Goal: Navigation & Orientation: Understand site structure

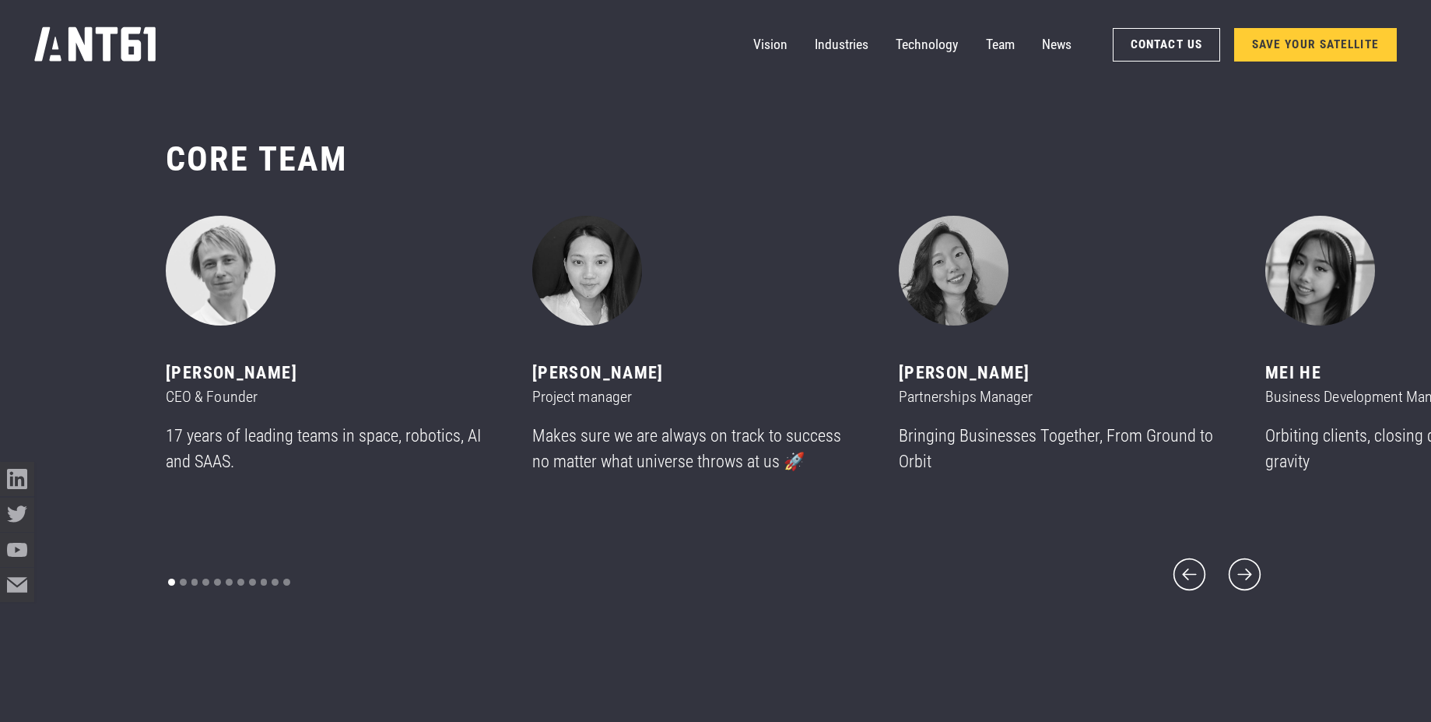
scroll to position [8656, 0]
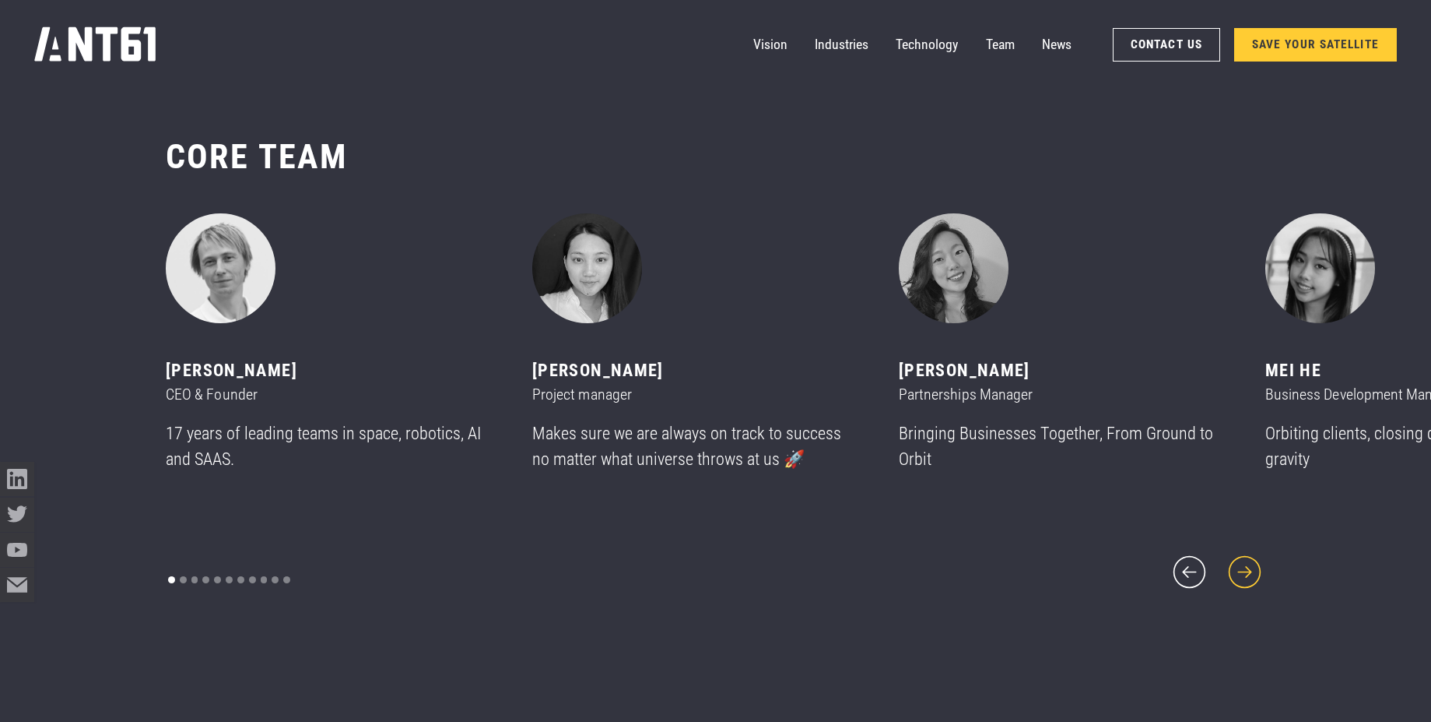
click at [1249, 567] on icon "next slide" at bounding box center [1244, 571] width 41 height 41
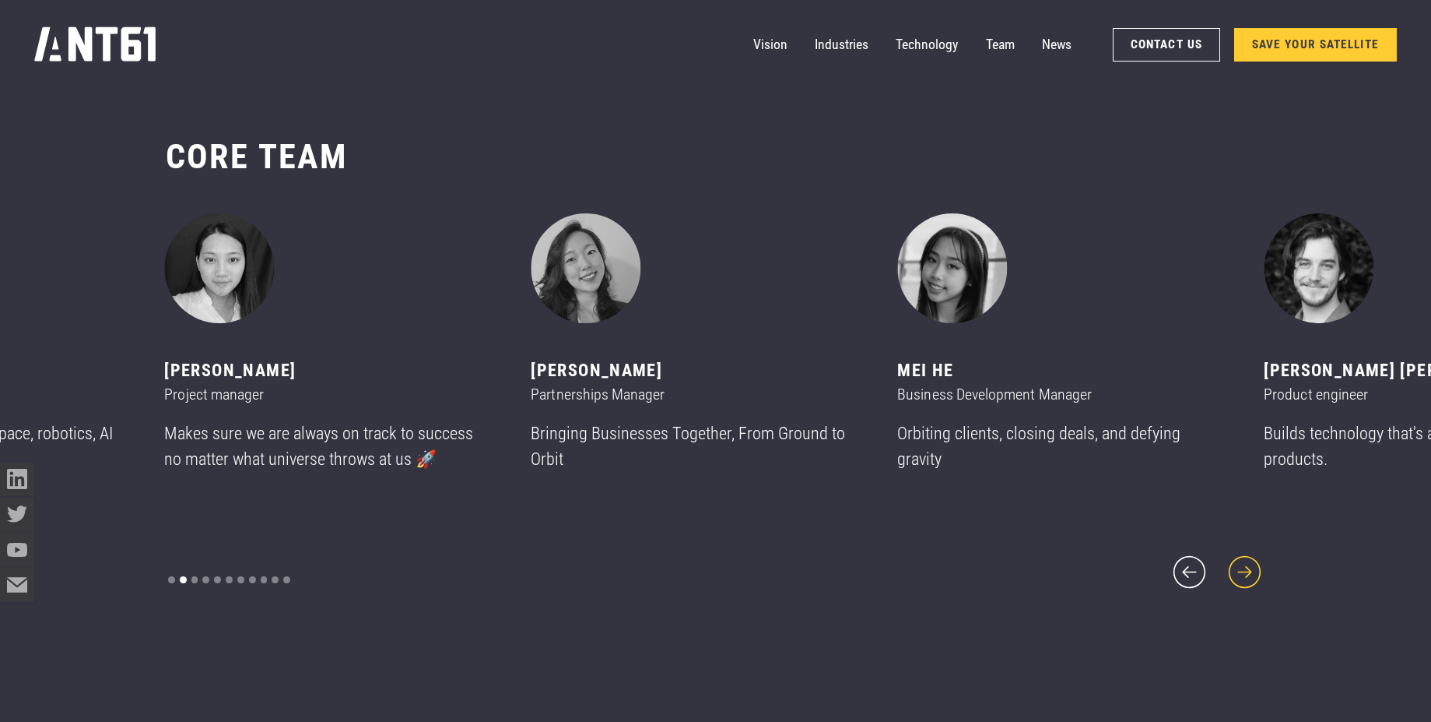
click at [1249, 560] on icon "next slide" at bounding box center [1244, 571] width 41 height 41
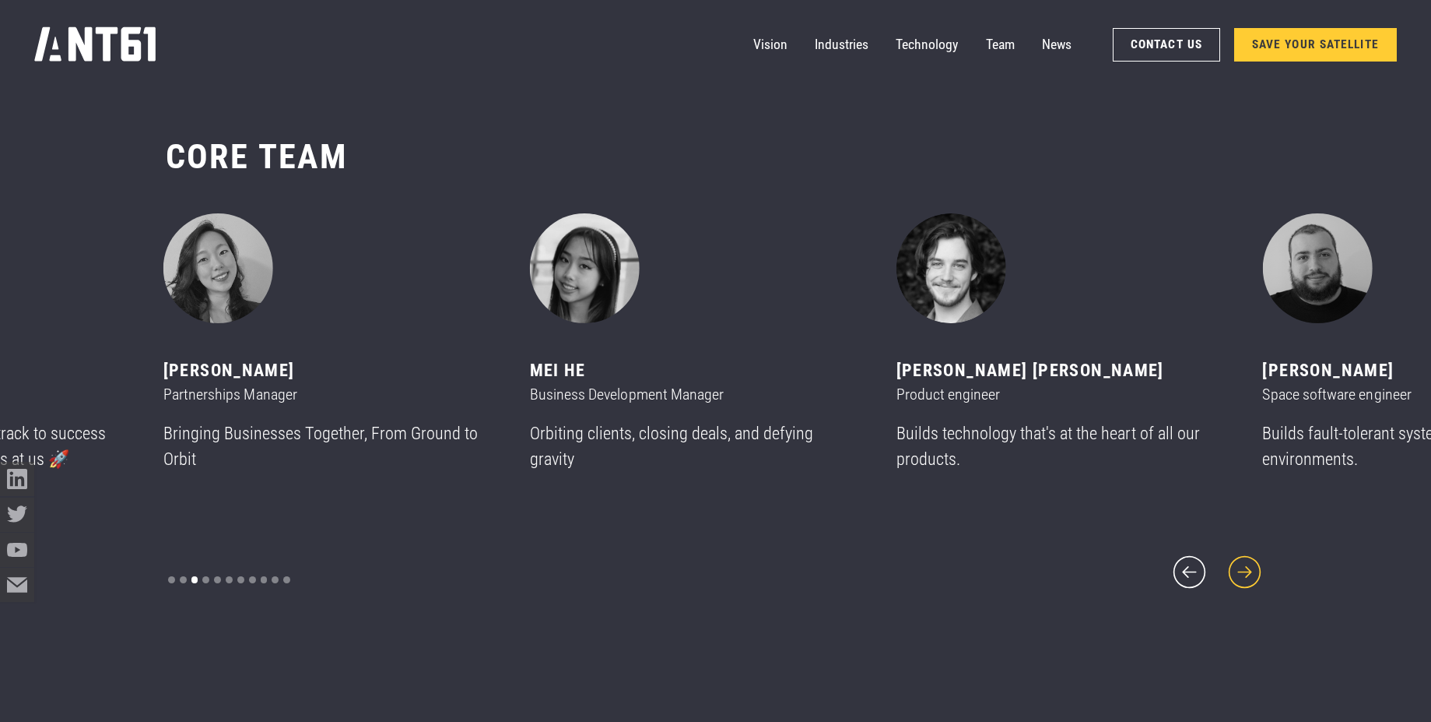
click at [1249, 560] on icon "next slide" at bounding box center [1244, 571] width 41 height 41
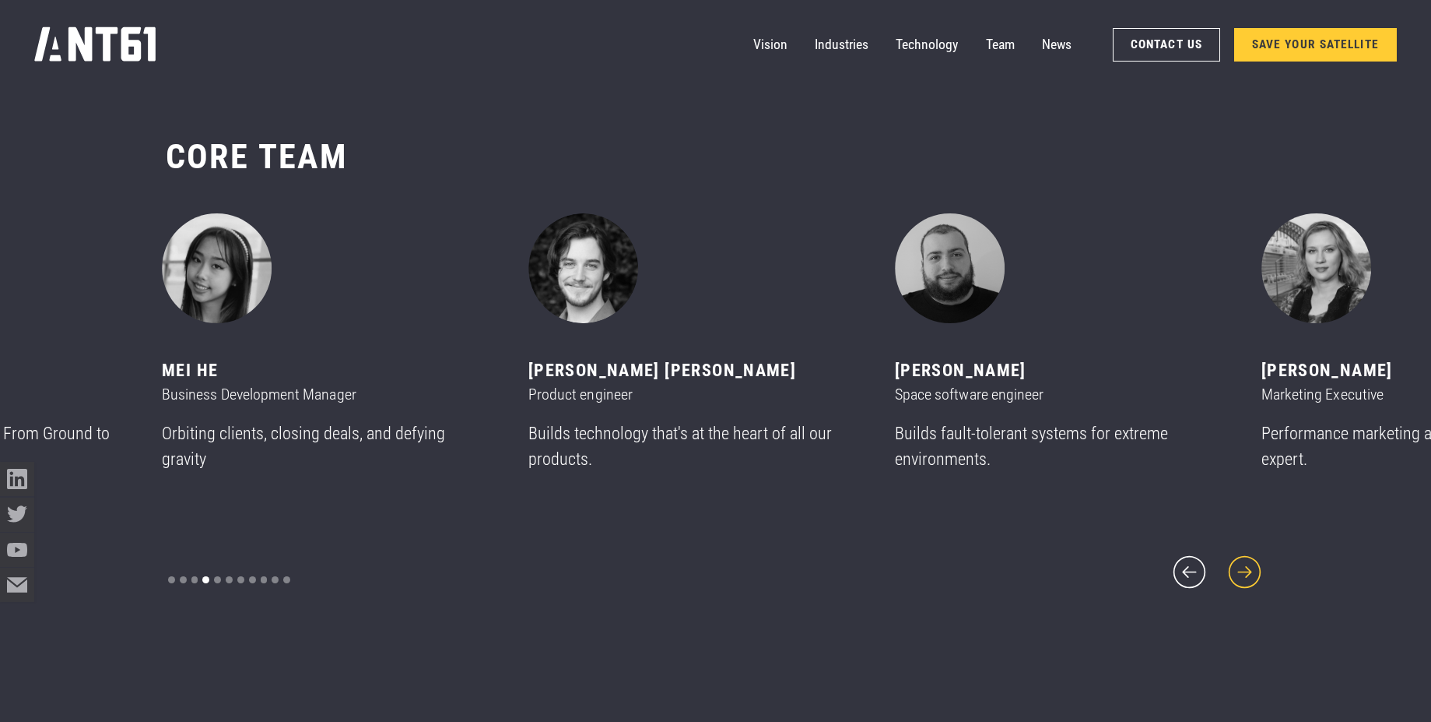
click at [1249, 560] on icon "next slide" at bounding box center [1244, 571] width 41 height 41
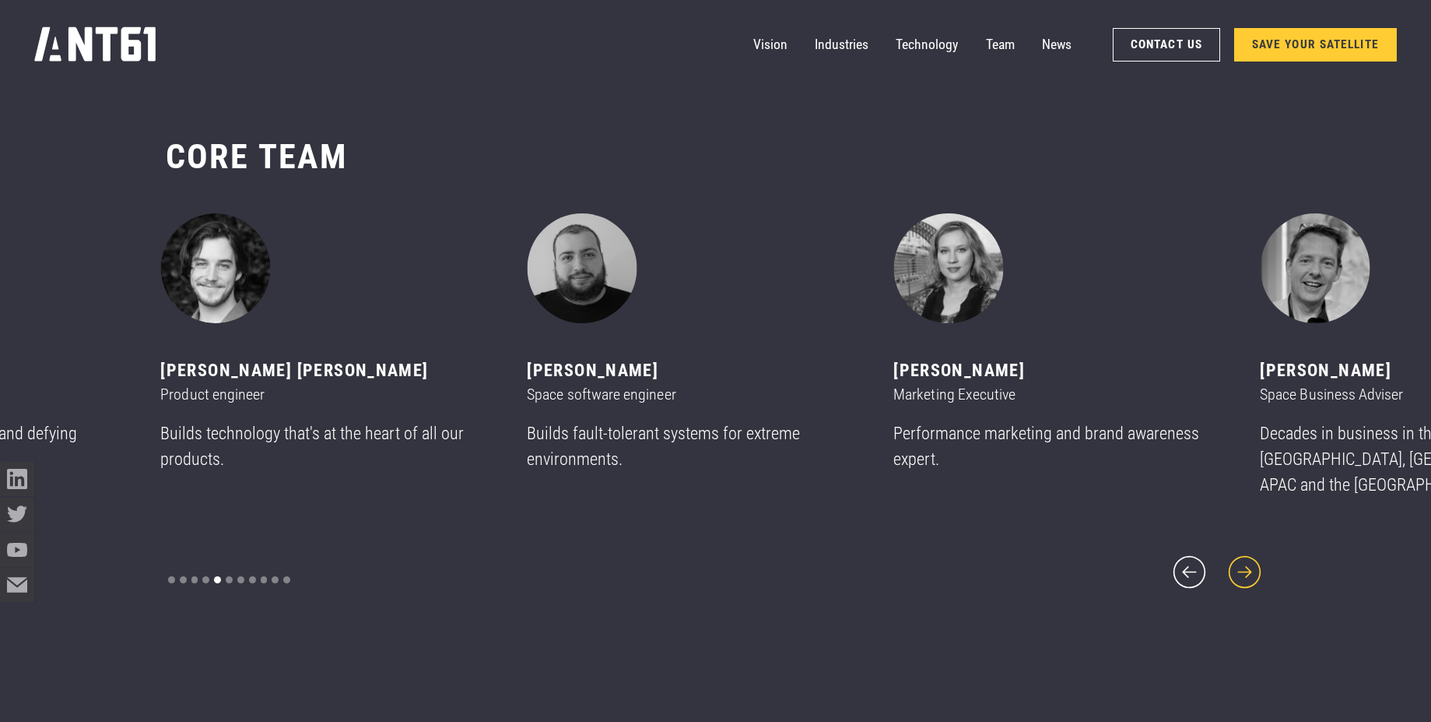
click at [1249, 560] on icon "next slide" at bounding box center [1244, 571] width 41 height 41
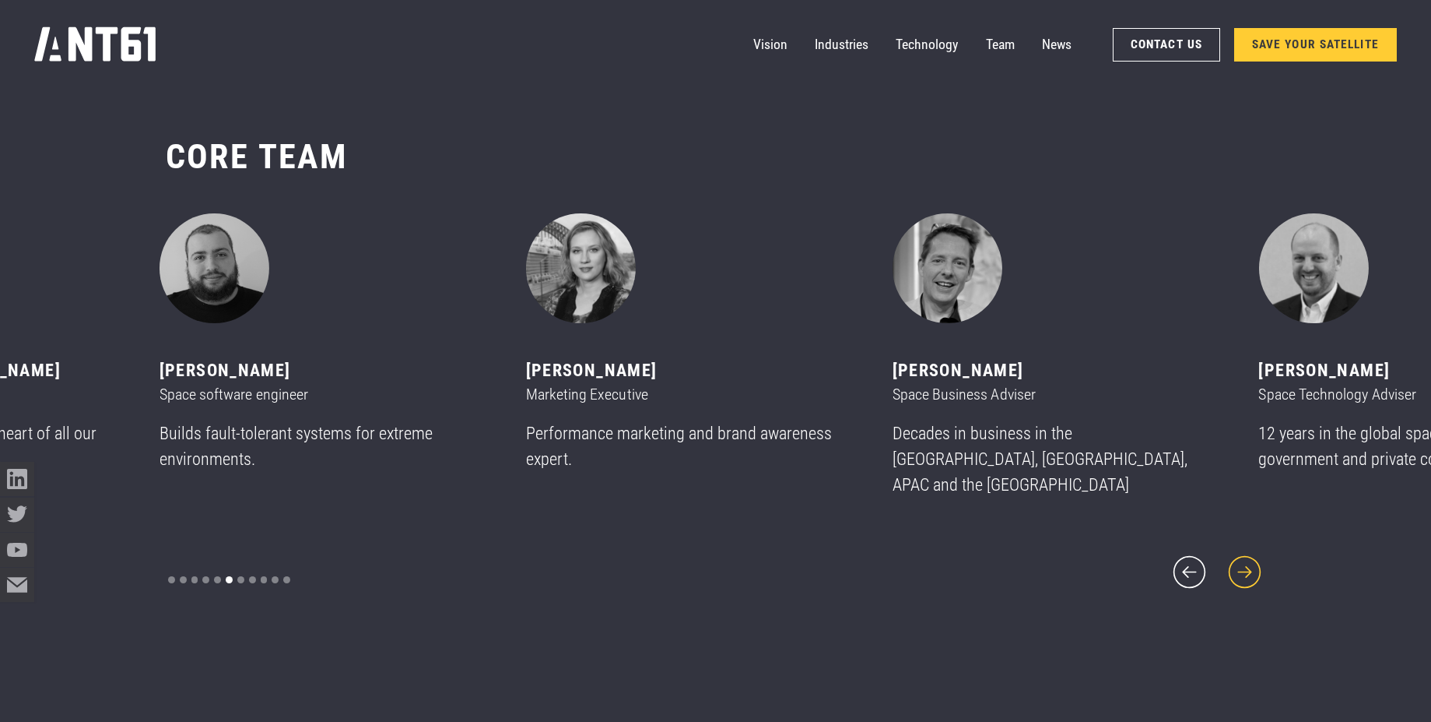
click at [1249, 560] on icon "next slide" at bounding box center [1244, 571] width 41 height 41
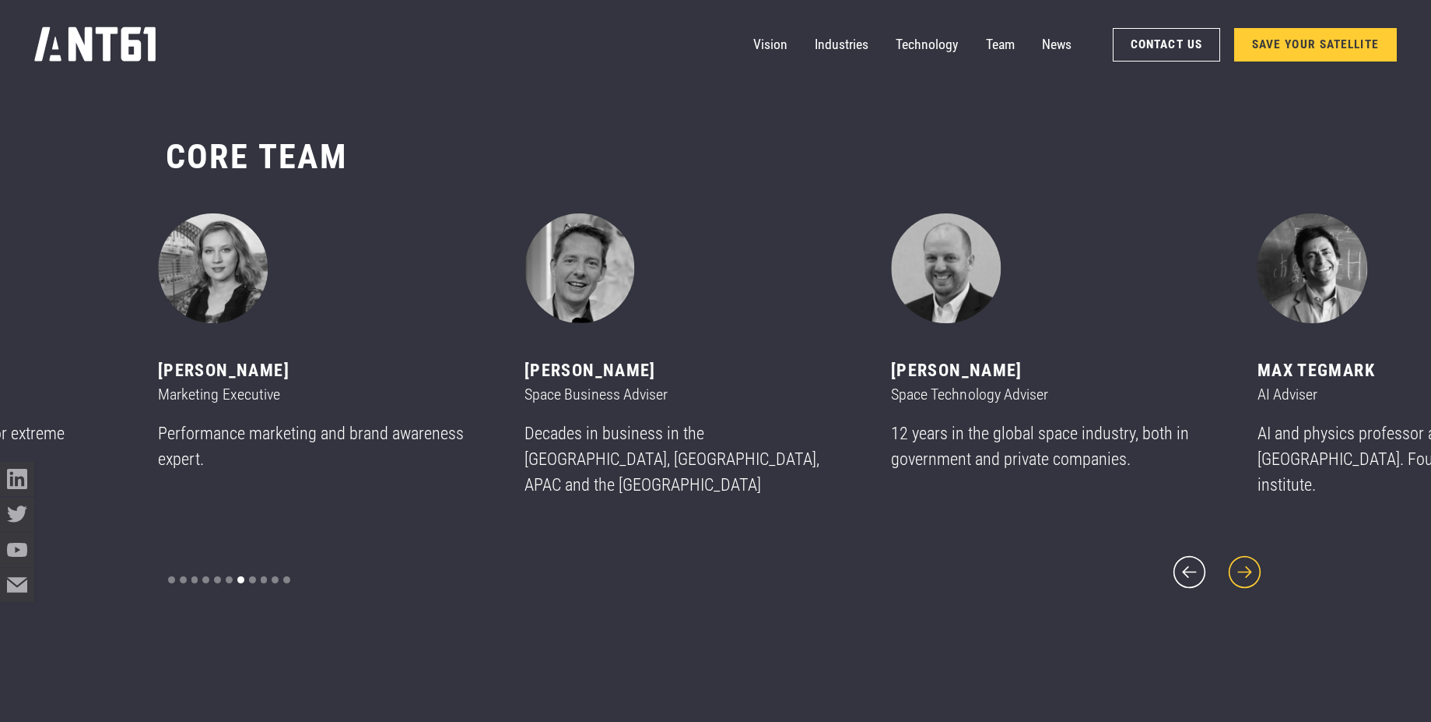
click at [1249, 560] on icon "next slide" at bounding box center [1244, 571] width 41 height 41
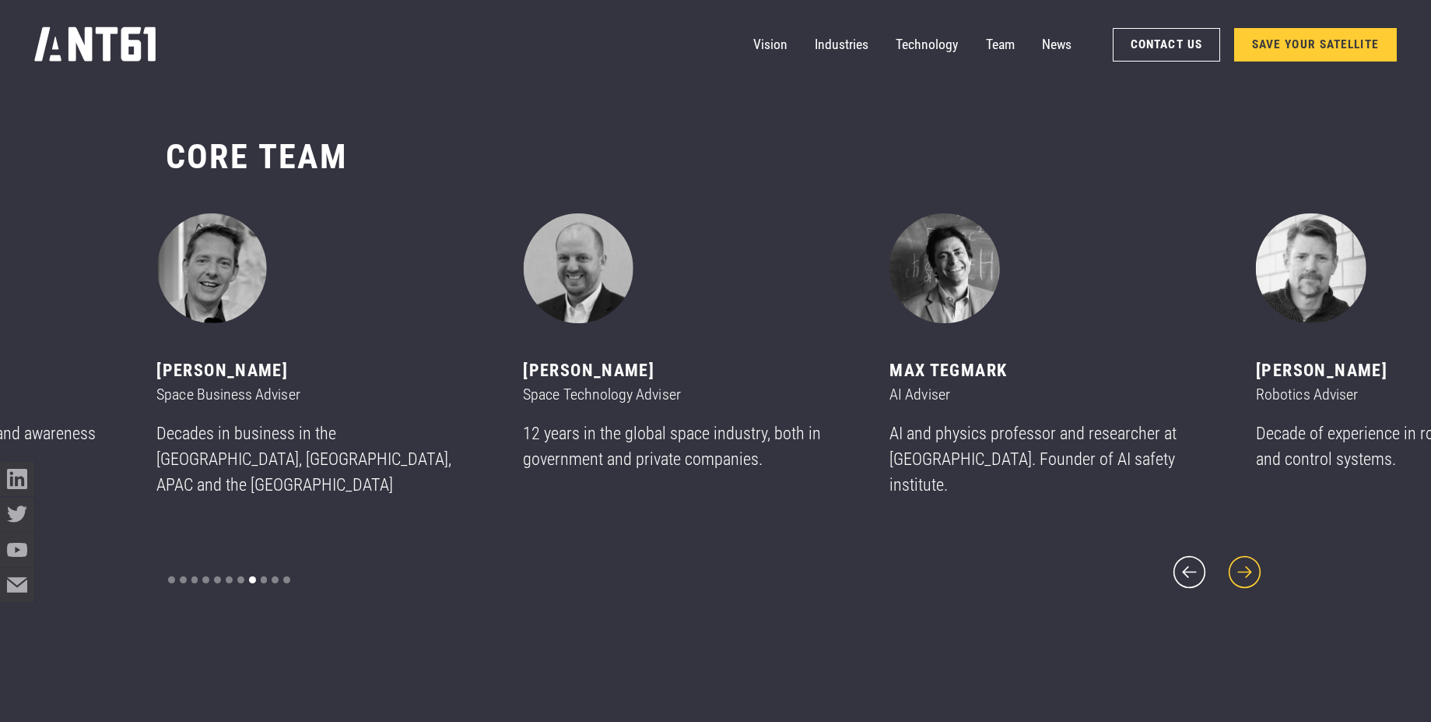
click at [1249, 560] on icon "next slide" at bounding box center [1244, 571] width 41 height 41
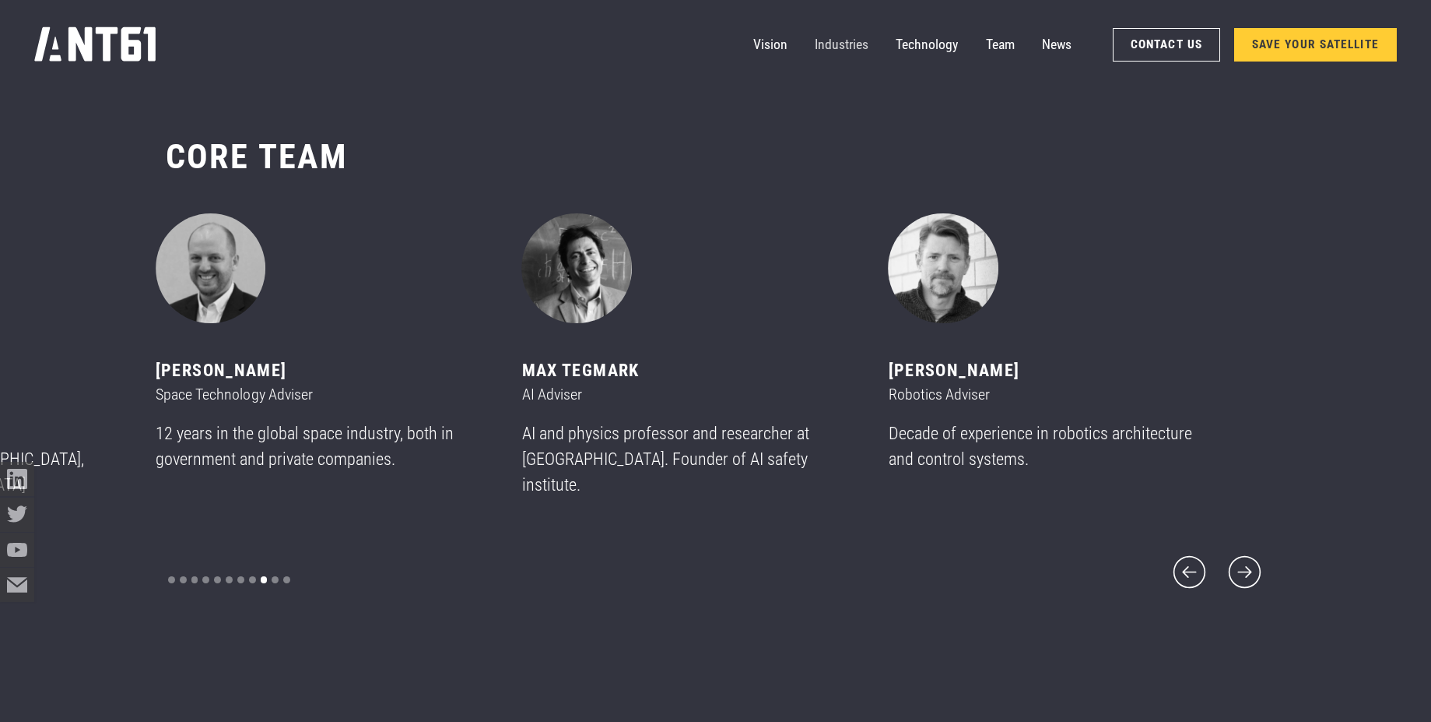
click at [824, 48] on link "Industries" at bounding box center [842, 44] width 54 height 34
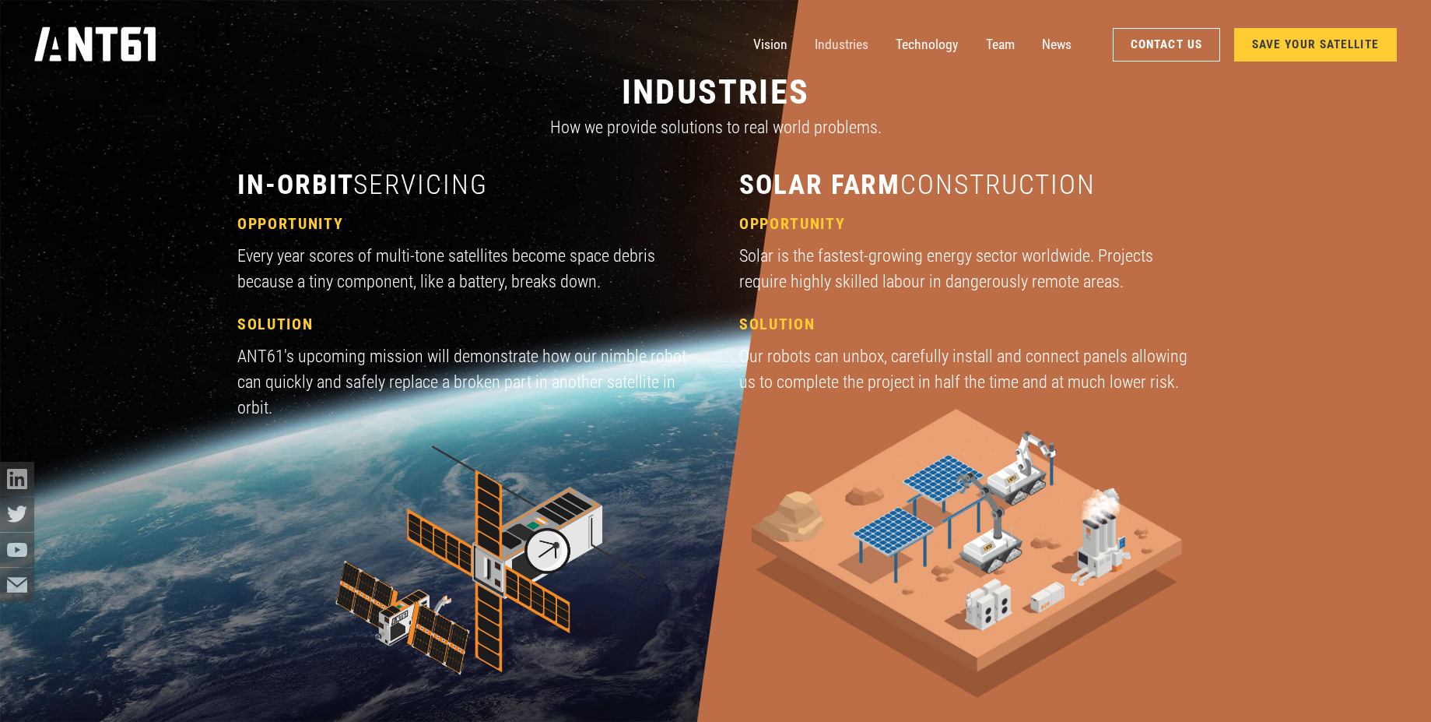
scroll to position [2162, 0]
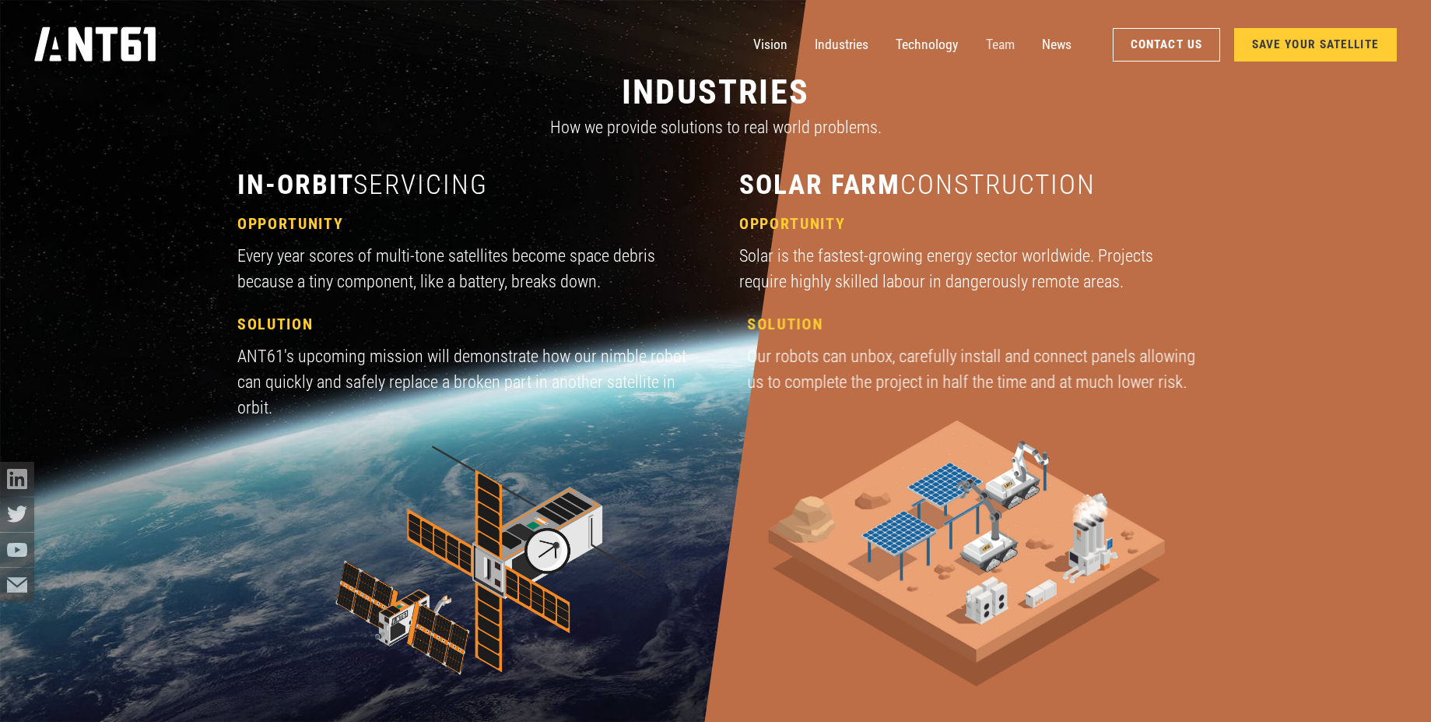
click at [1007, 42] on link "Team" at bounding box center [1000, 44] width 29 height 34
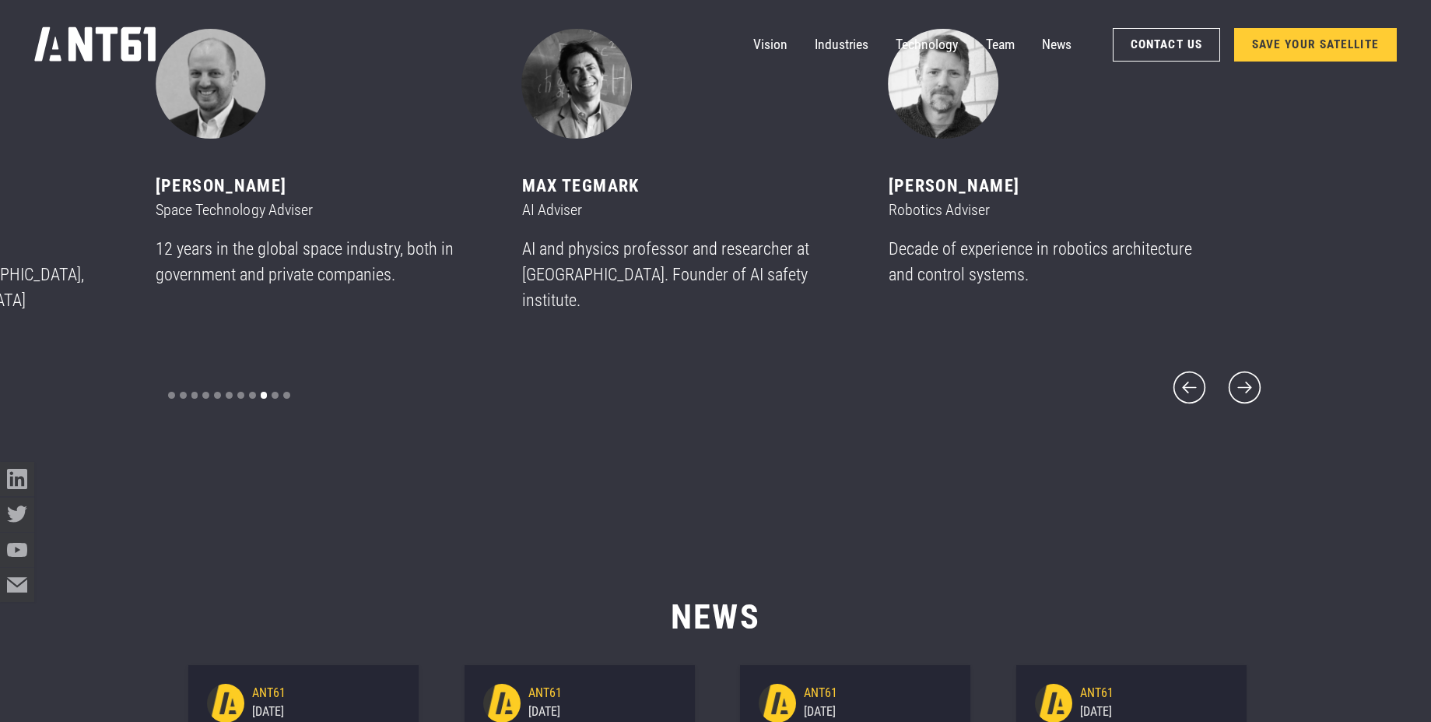
scroll to position [8791, 0]
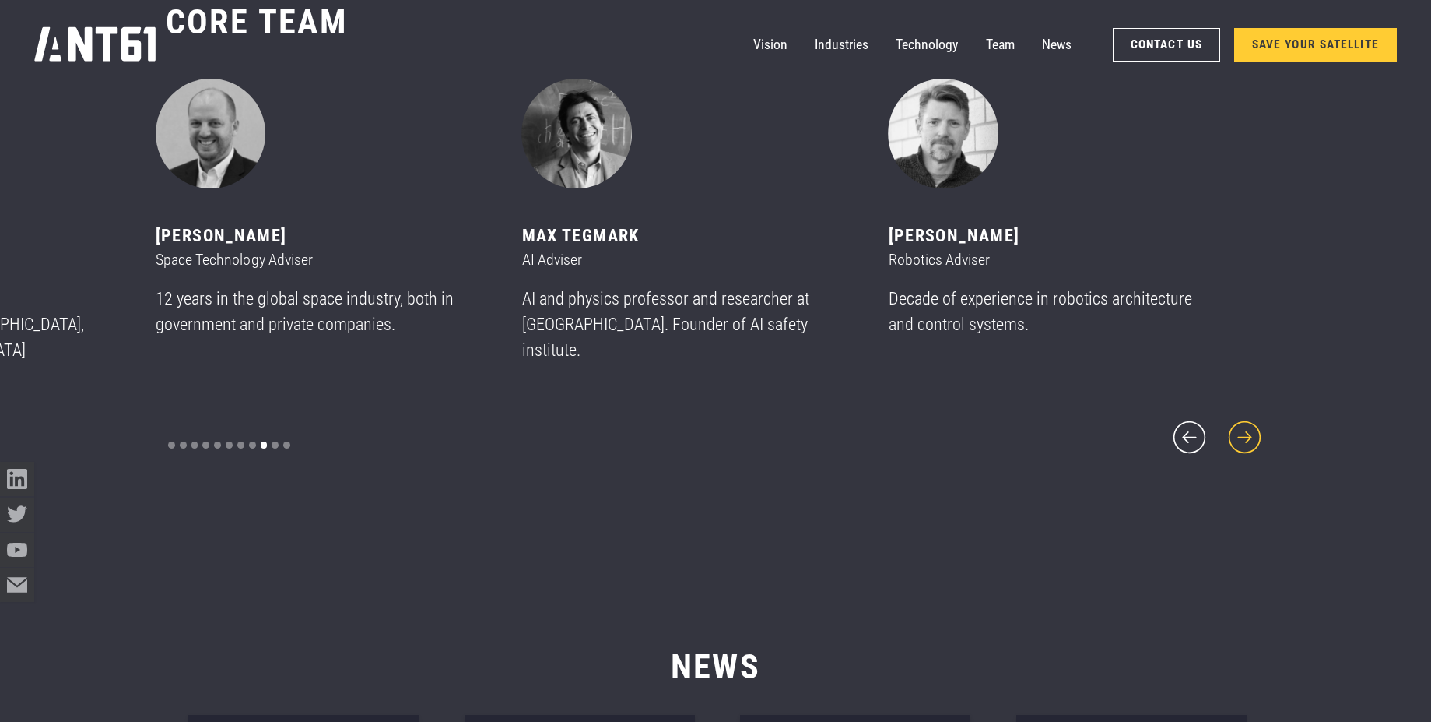
click at [1235, 424] on icon "next slide" at bounding box center [1244, 436] width 41 height 41
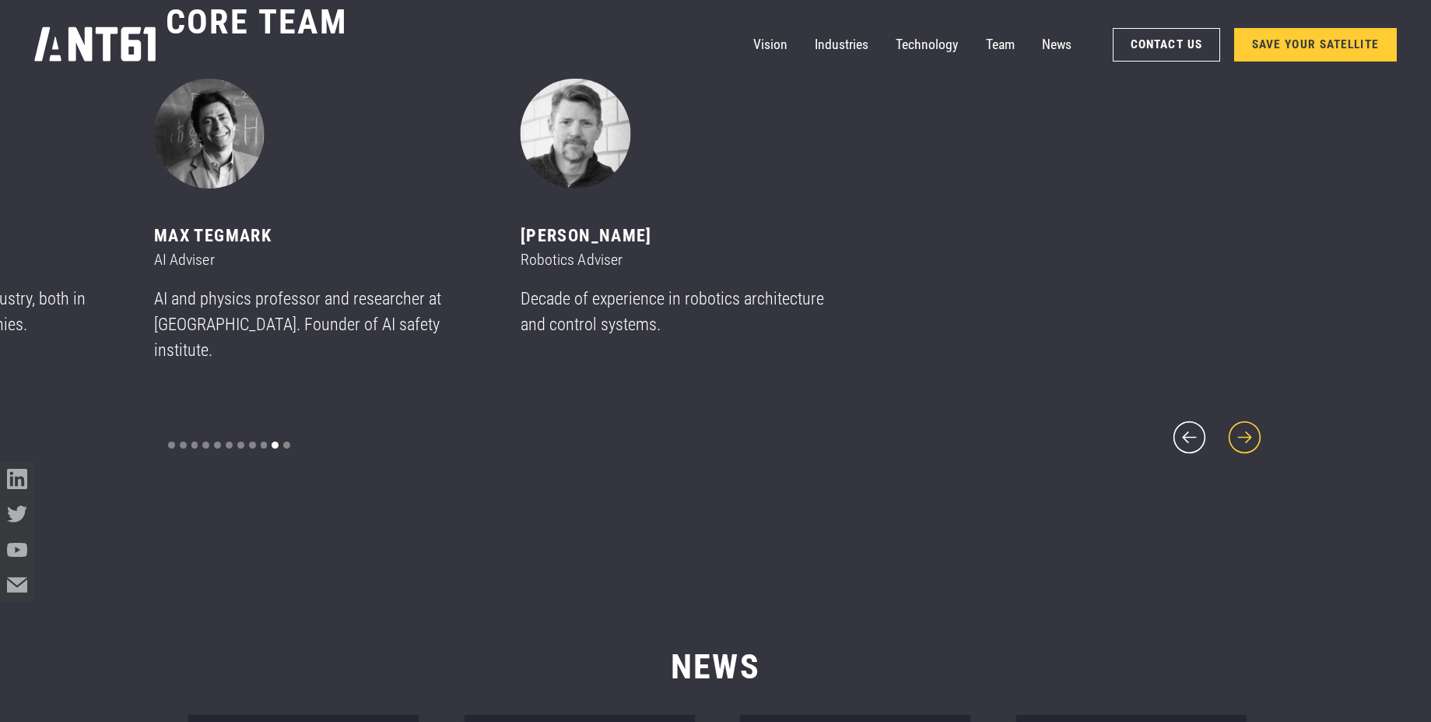
click at [1235, 424] on icon "next slide" at bounding box center [1244, 436] width 41 height 41
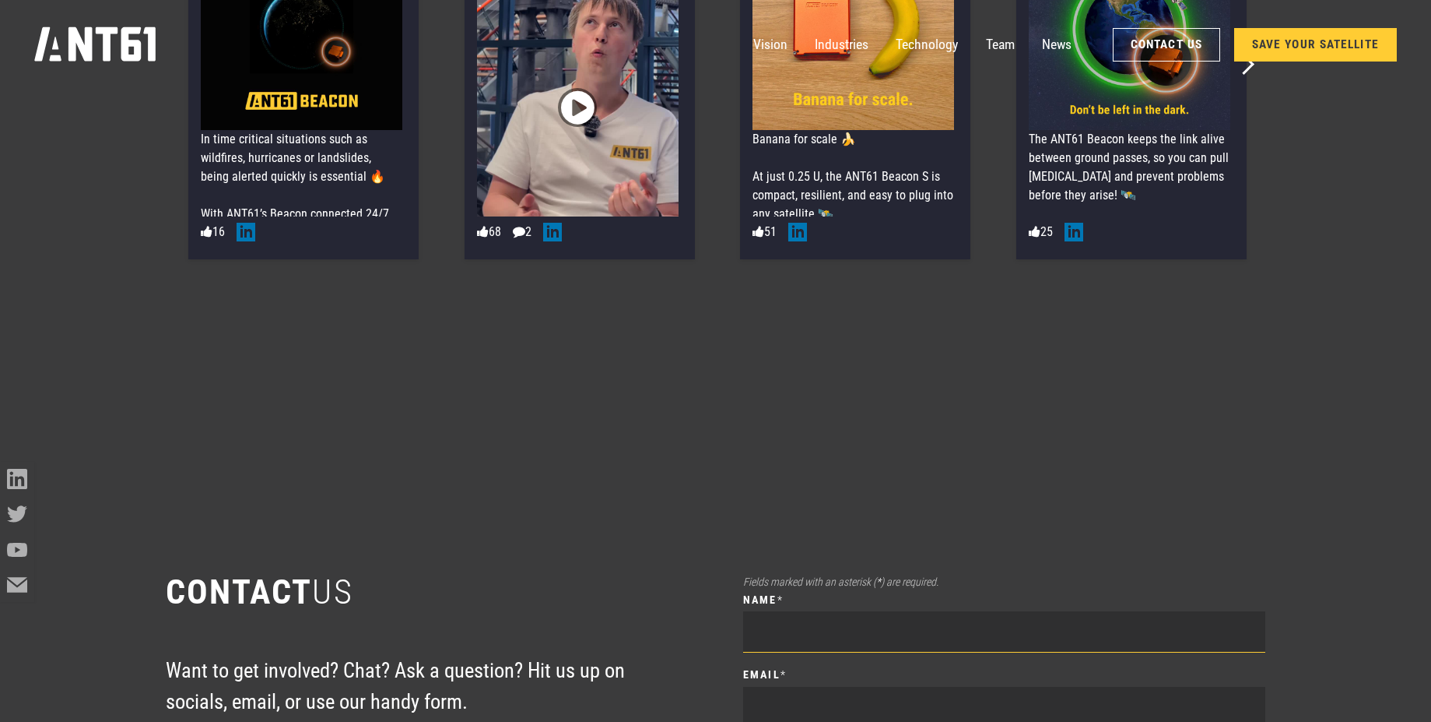
scroll to position [10068, 0]
